Goal: Find specific page/section: Find specific page/section

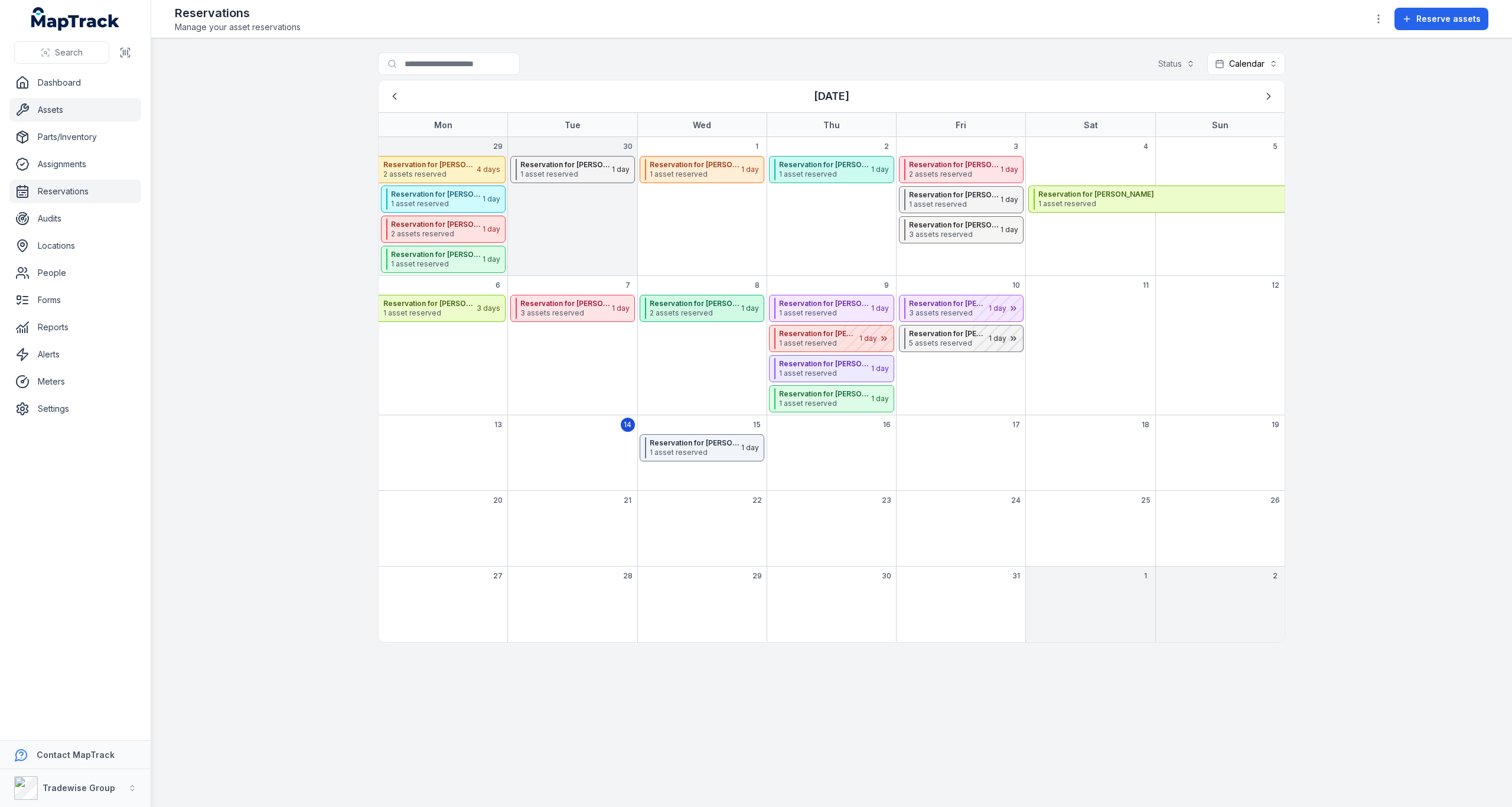
click at [66, 101] on link "Assets" at bounding box center [75, 110] width 132 height 24
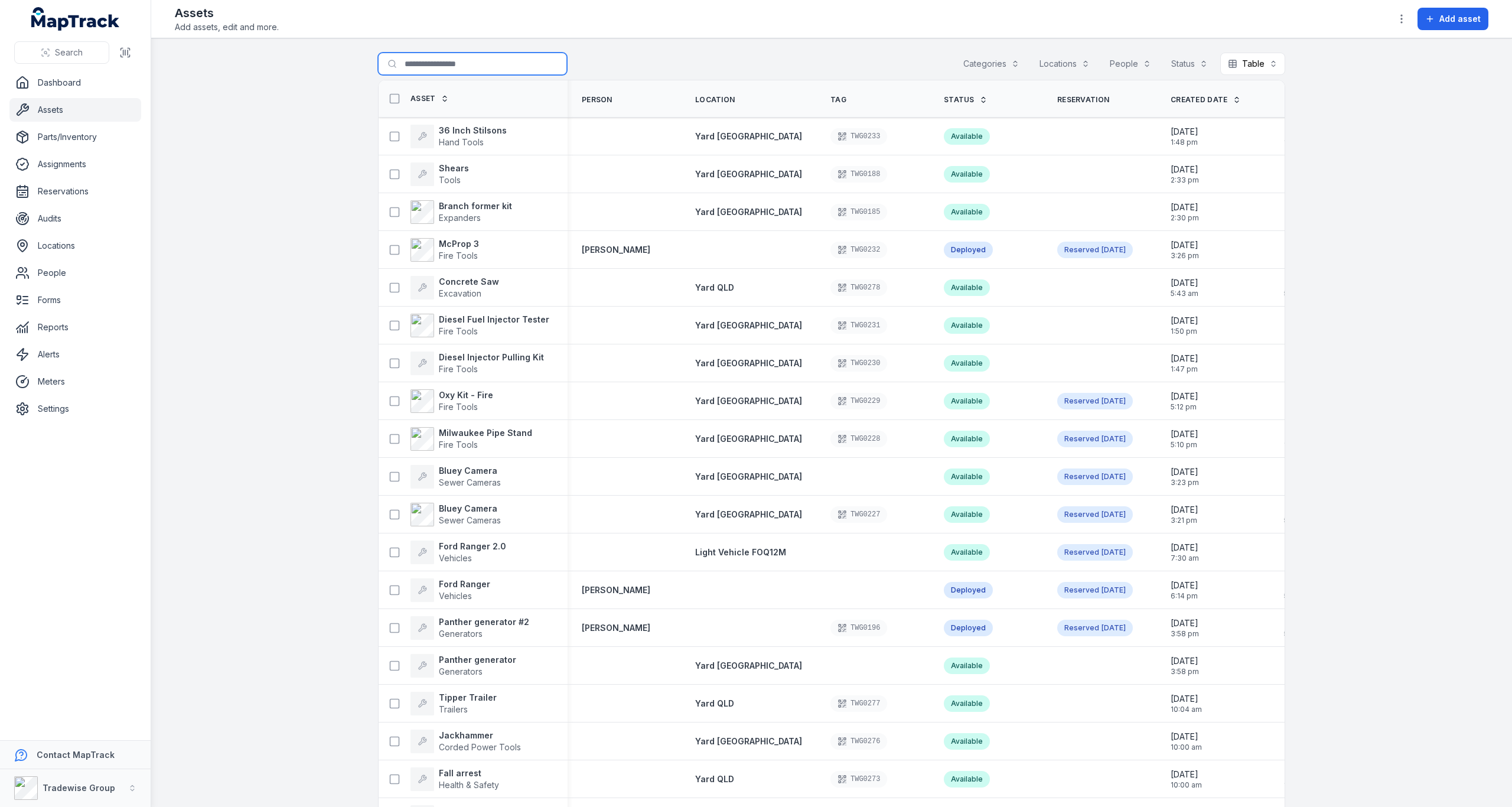
click at [468, 62] on input "Search for assets" at bounding box center [473, 63] width 189 height 22
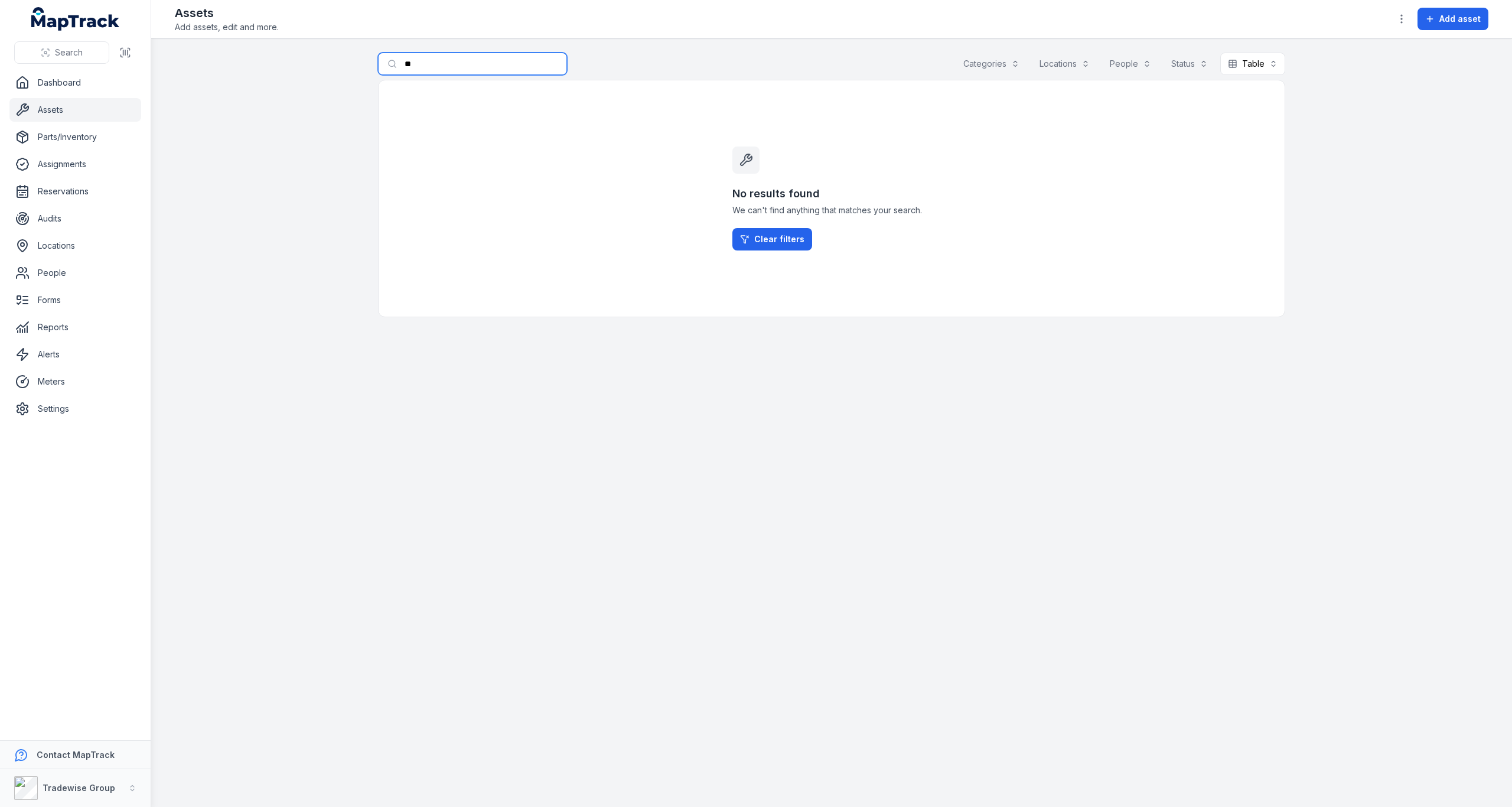
type input "*"
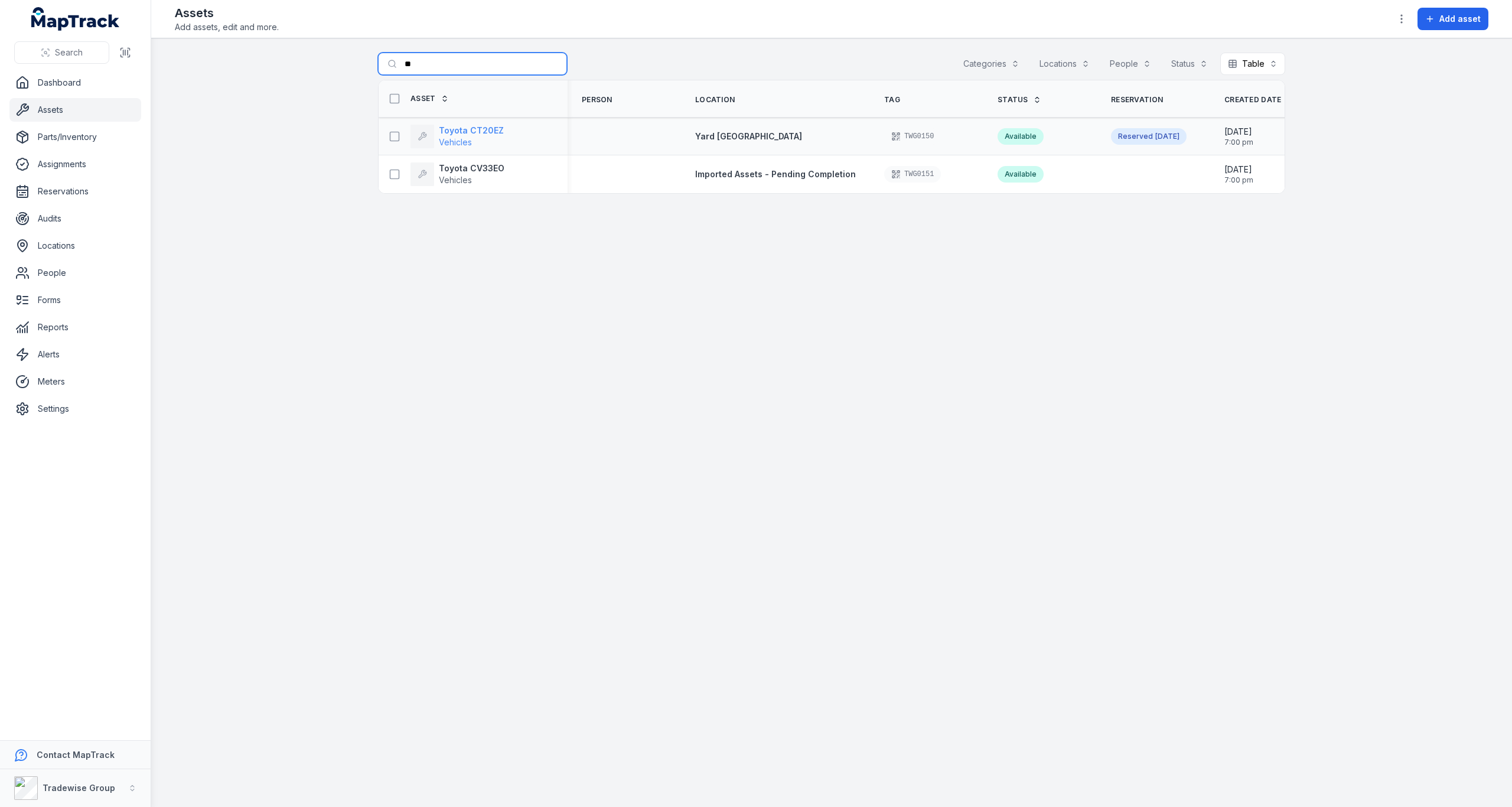
type input "**"
click at [488, 132] on strong "Toyota CT20EZ" at bounding box center [471, 131] width 65 height 12
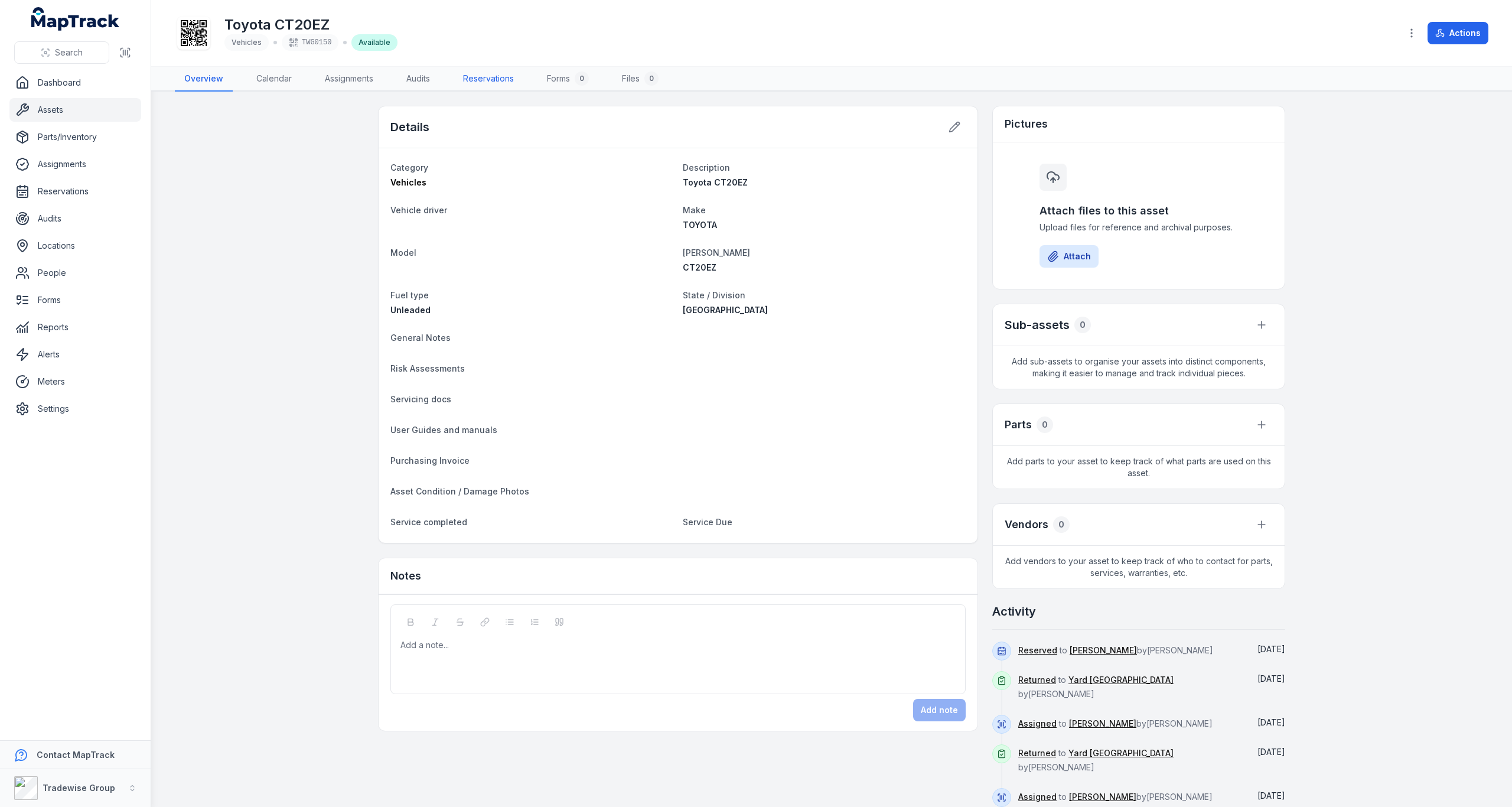
click at [492, 80] on link "Reservations" at bounding box center [488, 80] width 70 height 25
